Goal: Information Seeking & Learning: Understand process/instructions

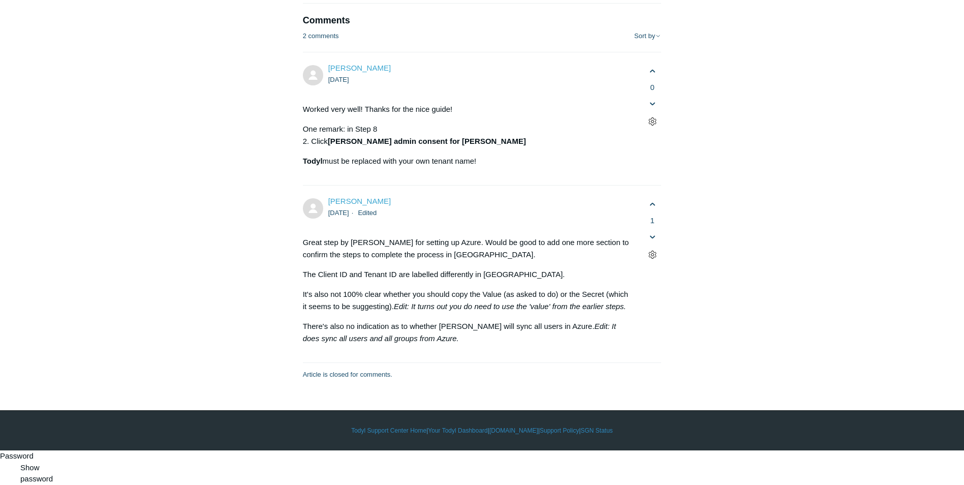
scroll to position [5639, 0]
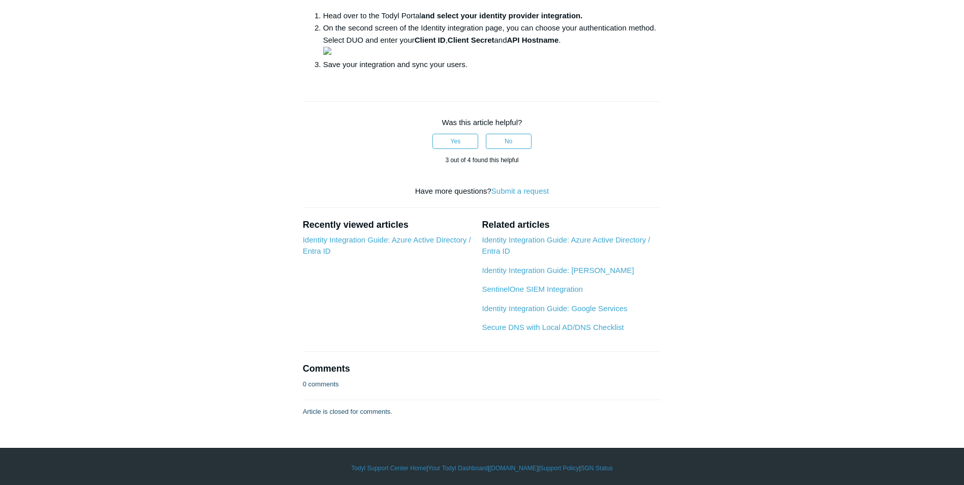
scroll to position [508, 0]
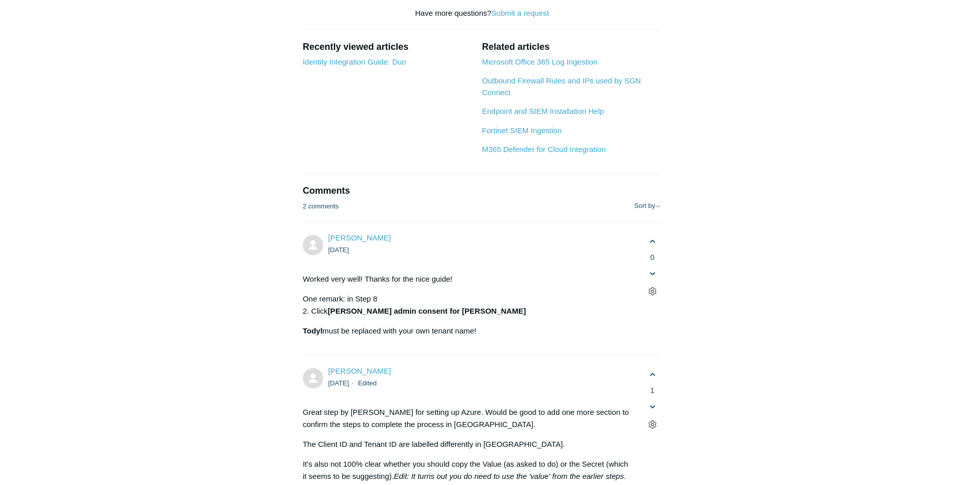
scroll to position [3607, 0]
